Goal: Information Seeking & Learning: Learn about a topic

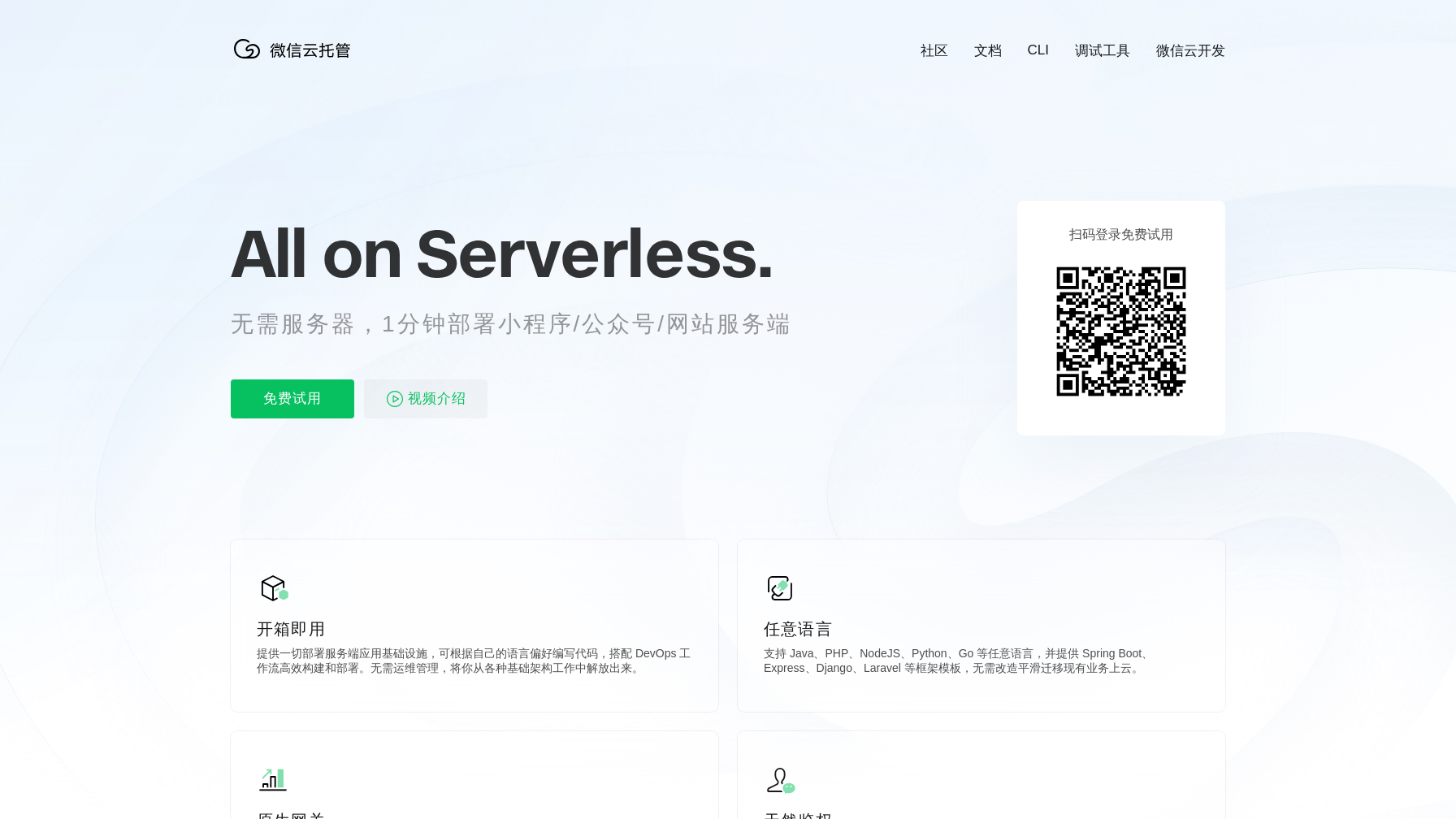
scroll to position [0, 2888]
click at [455, 392] on span "视频介绍" at bounding box center [437, 399] width 58 height 39
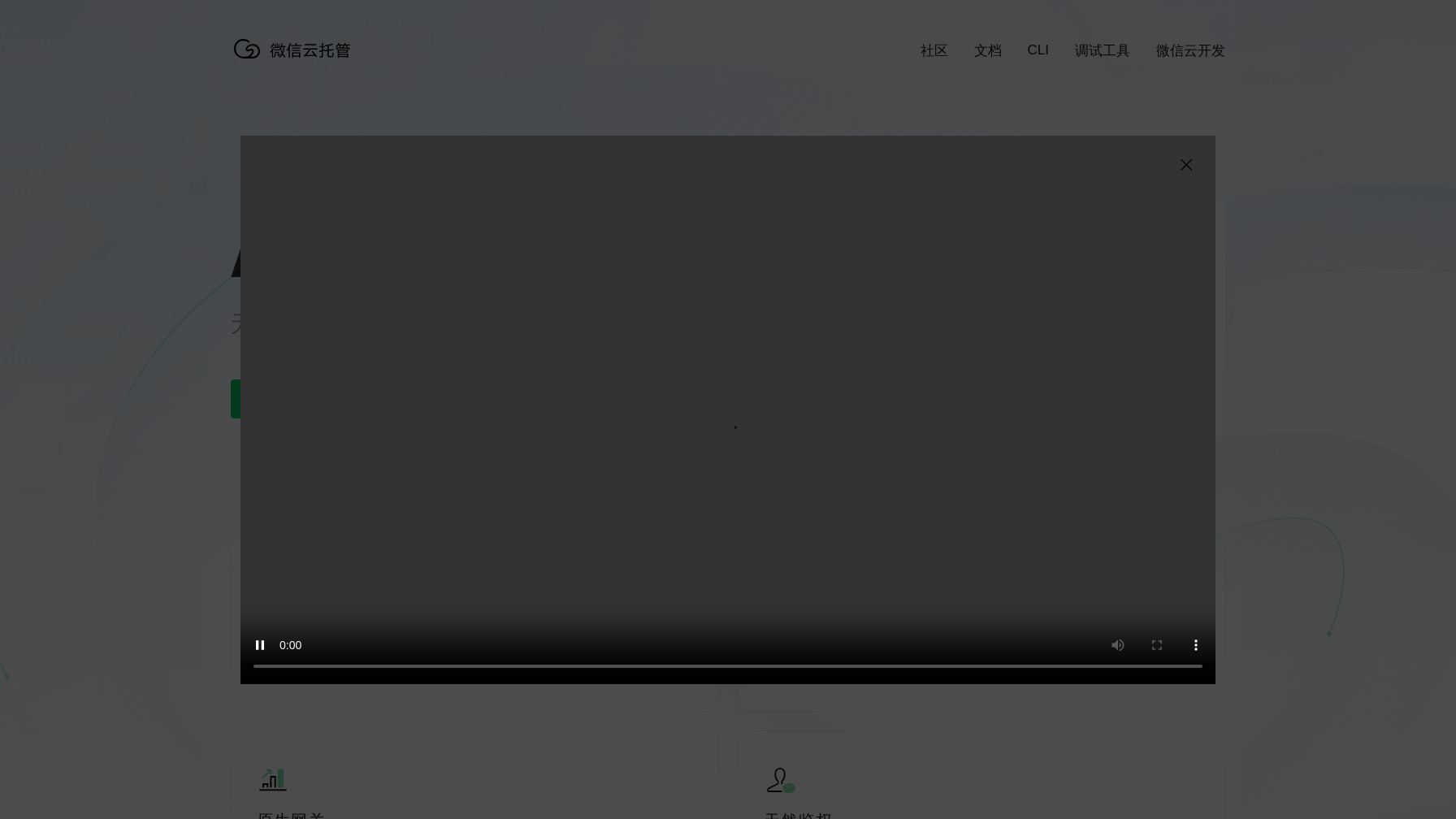
click at [1248, 226] on div "抱歉，您的浏览器暂不支持播放此视频" at bounding box center [728, 409] width 1456 height 819
click at [1185, 165] on img at bounding box center [1185, 164] width 19 height 19
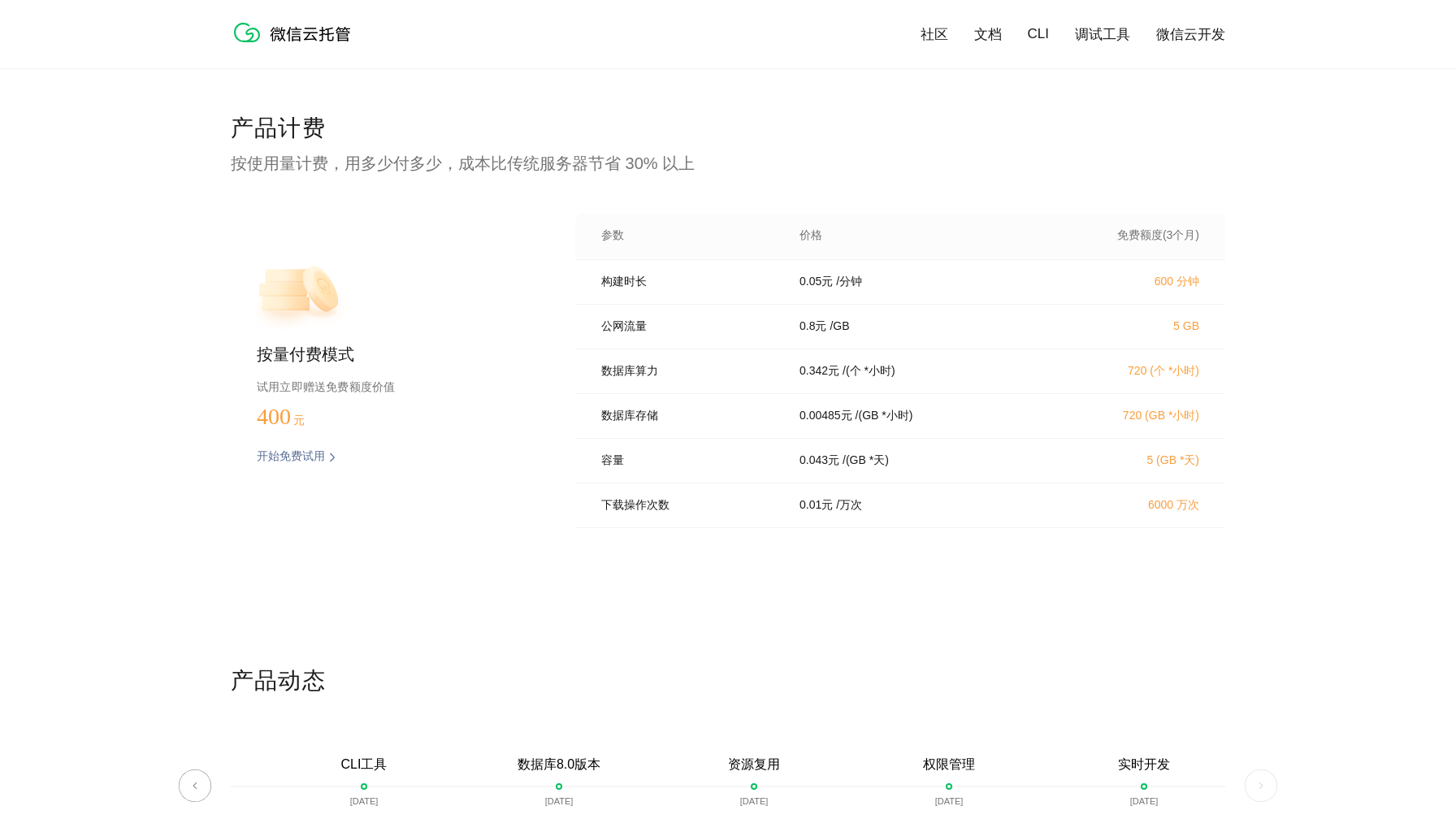
scroll to position [90, 0]
click at [704, 465] on p "容量" at bounding box center [689, 458] width 175 height 15
click at [704, 481] on div "容量 0.043 元 / (GB *天) 5 (GB *天)" at bounding box center [900, 458] width 650 height 44
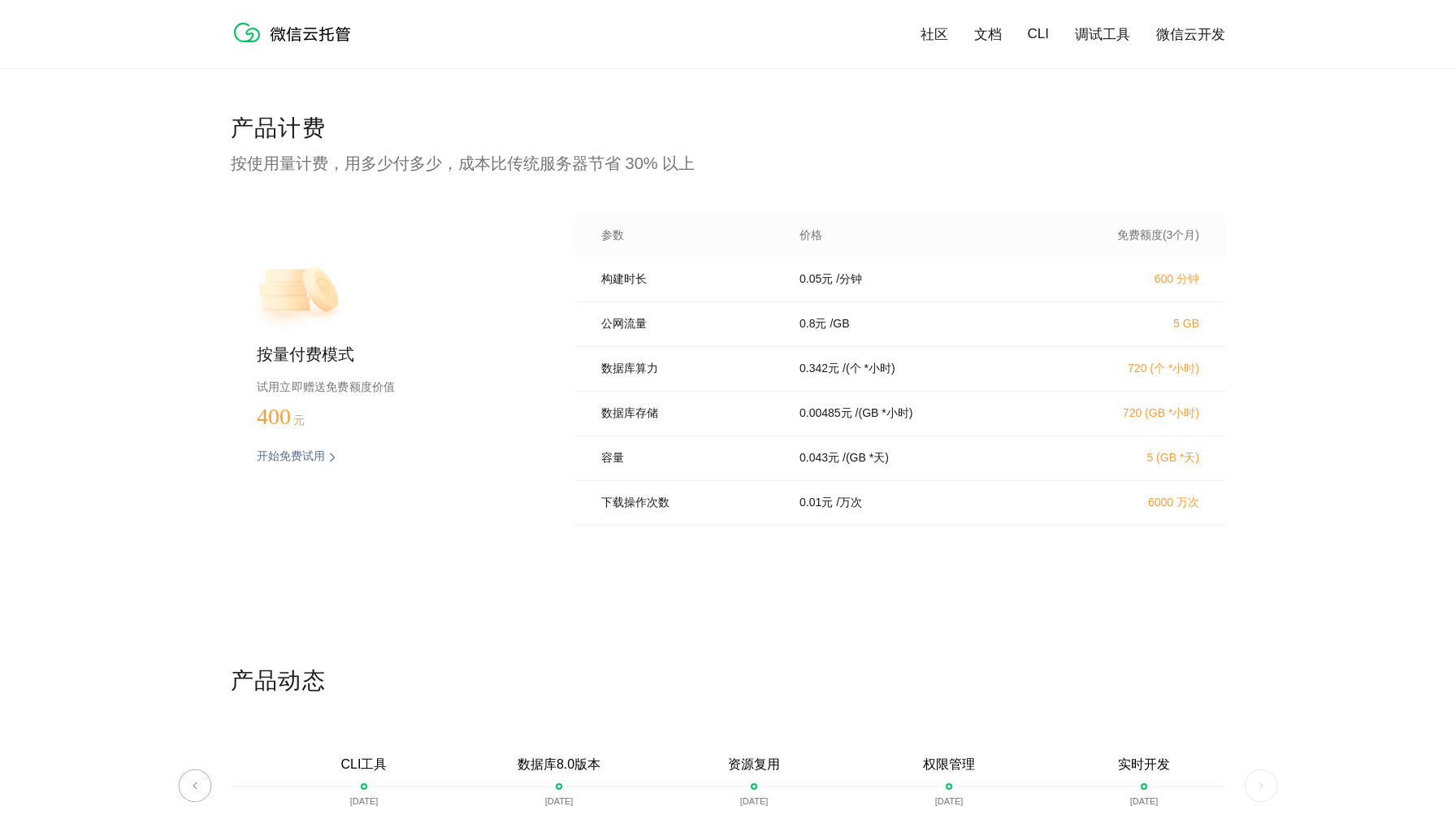
click at [706, 525] on div "下载操作次数 0.01 元 / 万次 6000 万次" at bounding box center [900, 503] width 650 height 44
click at [746, 436] on div "数据库存储 0.00485 元 / (GB *小时) 720 (GB *小时)" at bounding box center [900, 414] width 650 height 44
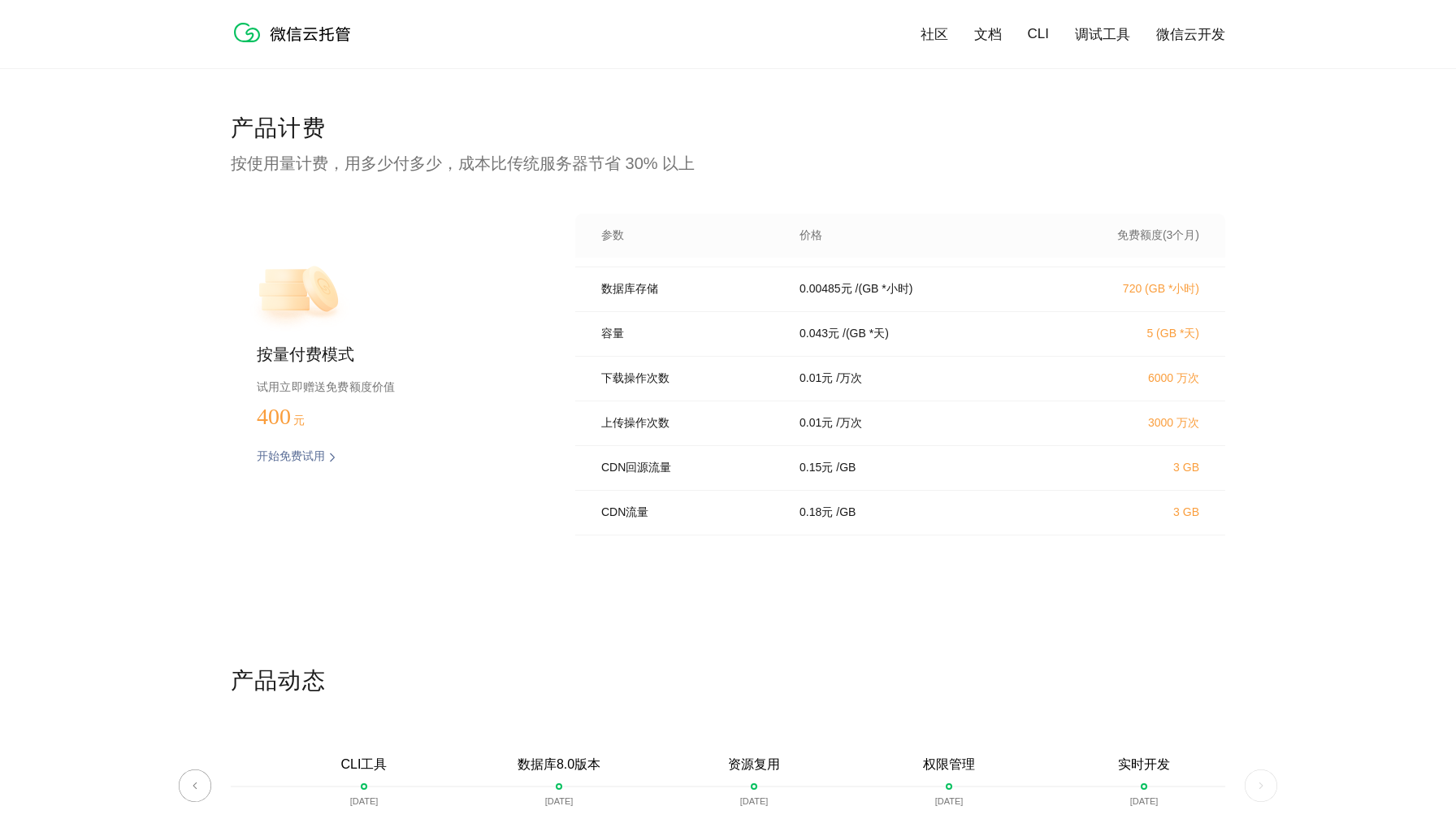
scroll to position [232, 0]
click at [571, 558] on div "产品计费 按使用量计费，用多少付多少，成本比传统服务器节省 30% 以上 按量付费模式 试用立即赠送免费额度价值 400 元 开始免费试用 预估费用 参数 价…" at bounding box center [728, 389] width 994 height 552
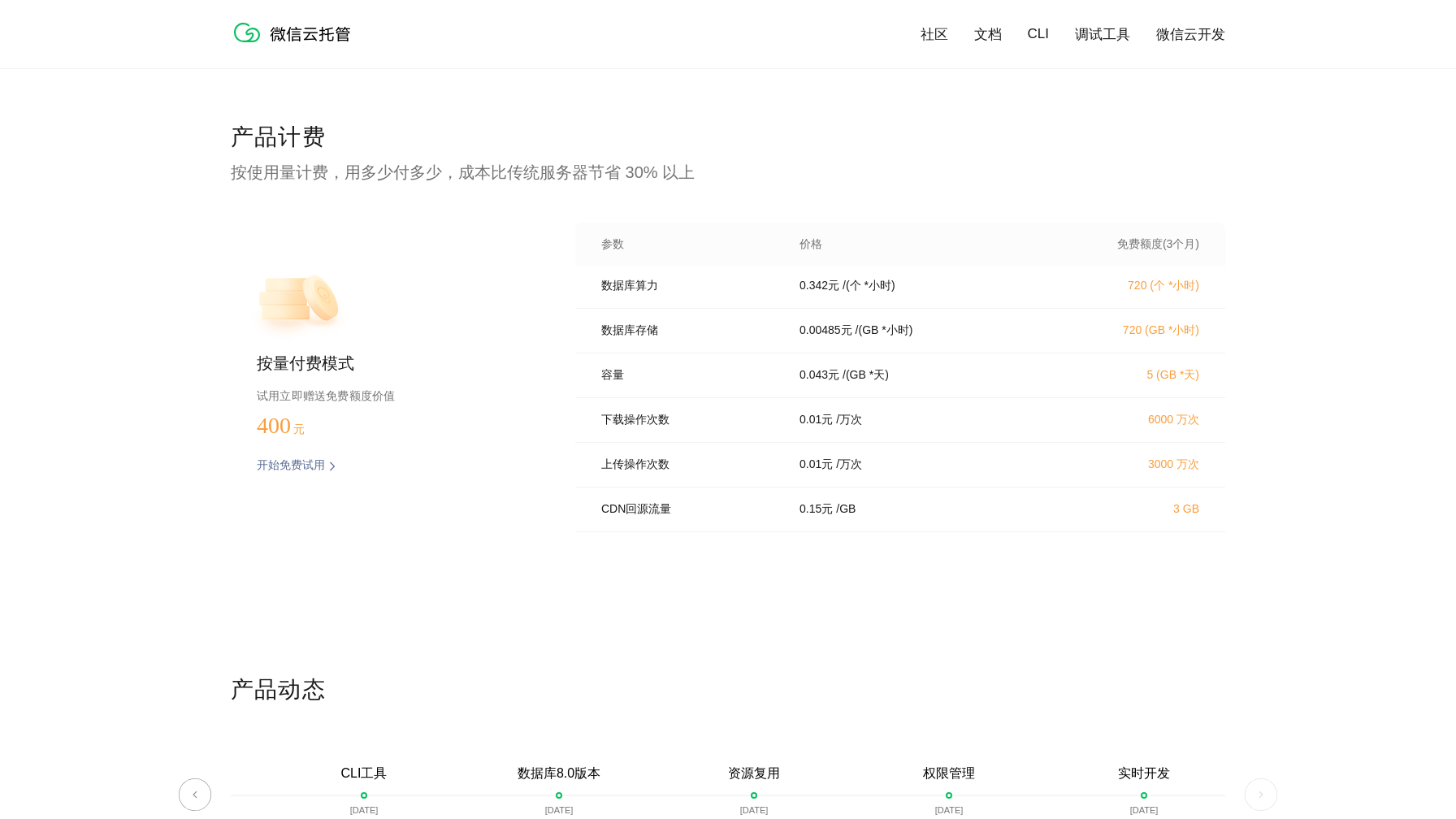
scroll to position [187, 0]
click at [439, 391] on p "试用立即赠送免费额度价值" at bounding box center [390, 395] width 267 height 21
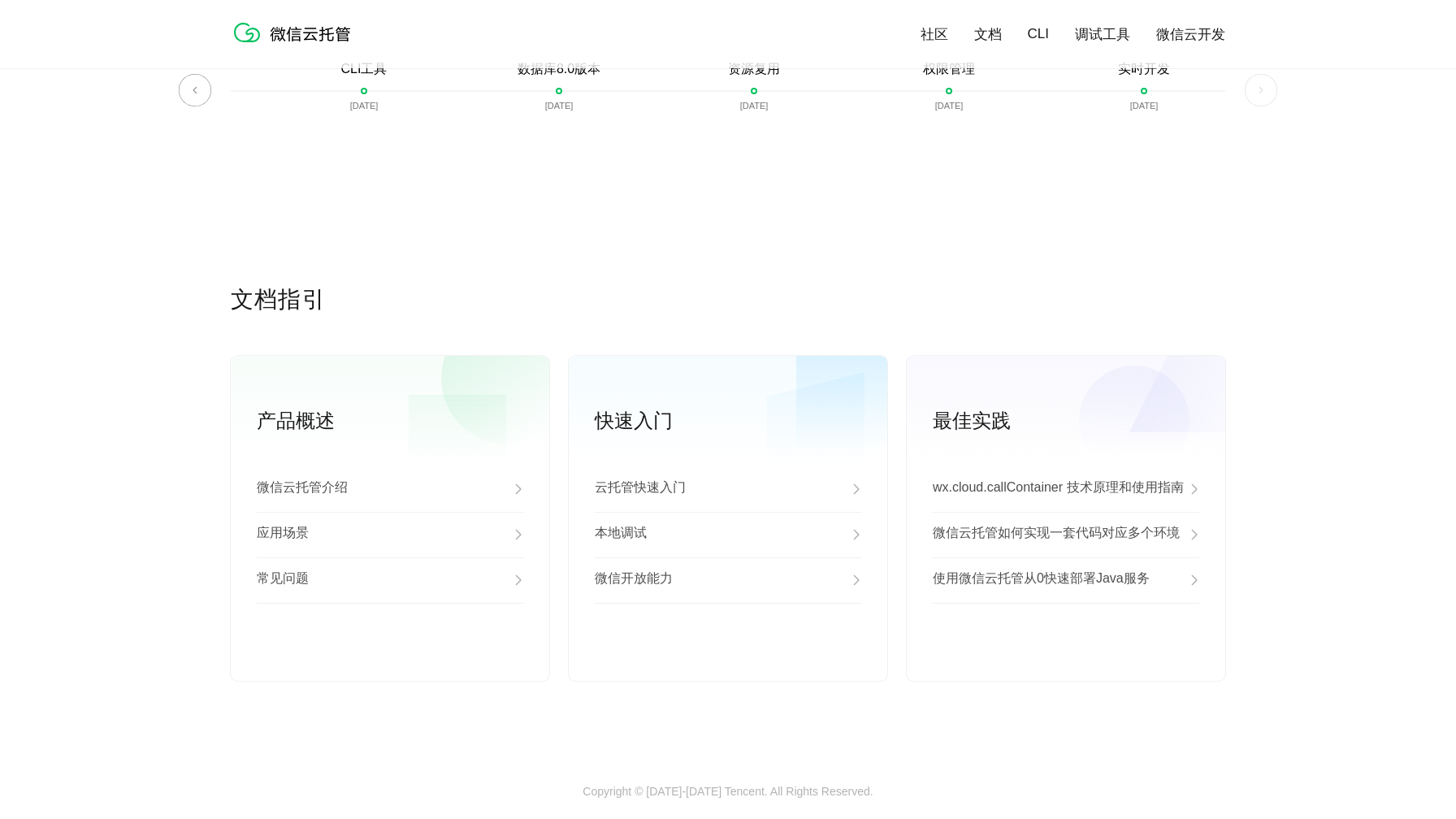
scroll to position [3951, 0]
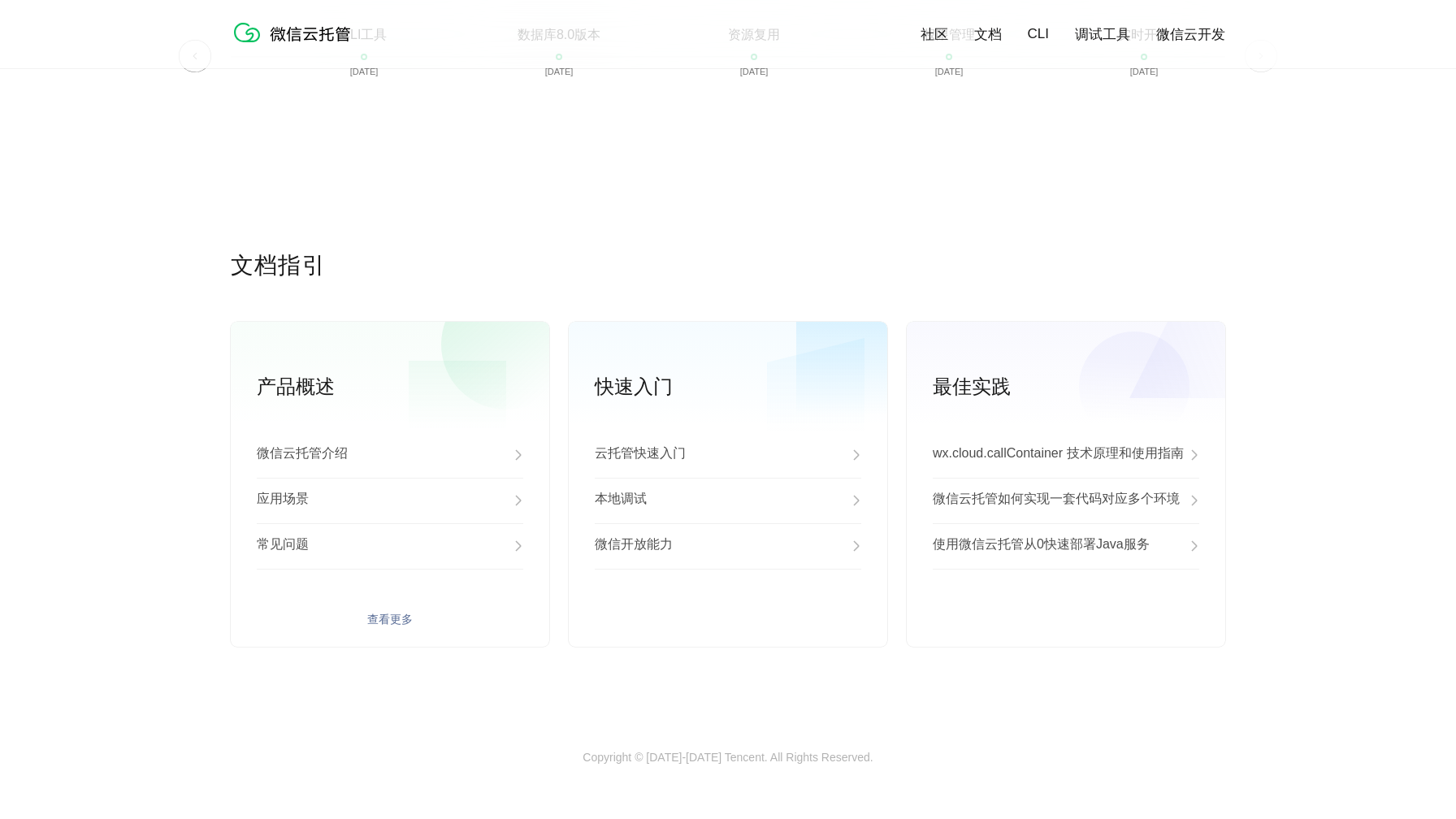
click at [473, 538] on div "常见问题" at bounding box center [390, 546] width 267 height 45
